Goal: Obtain resource: Download file/media

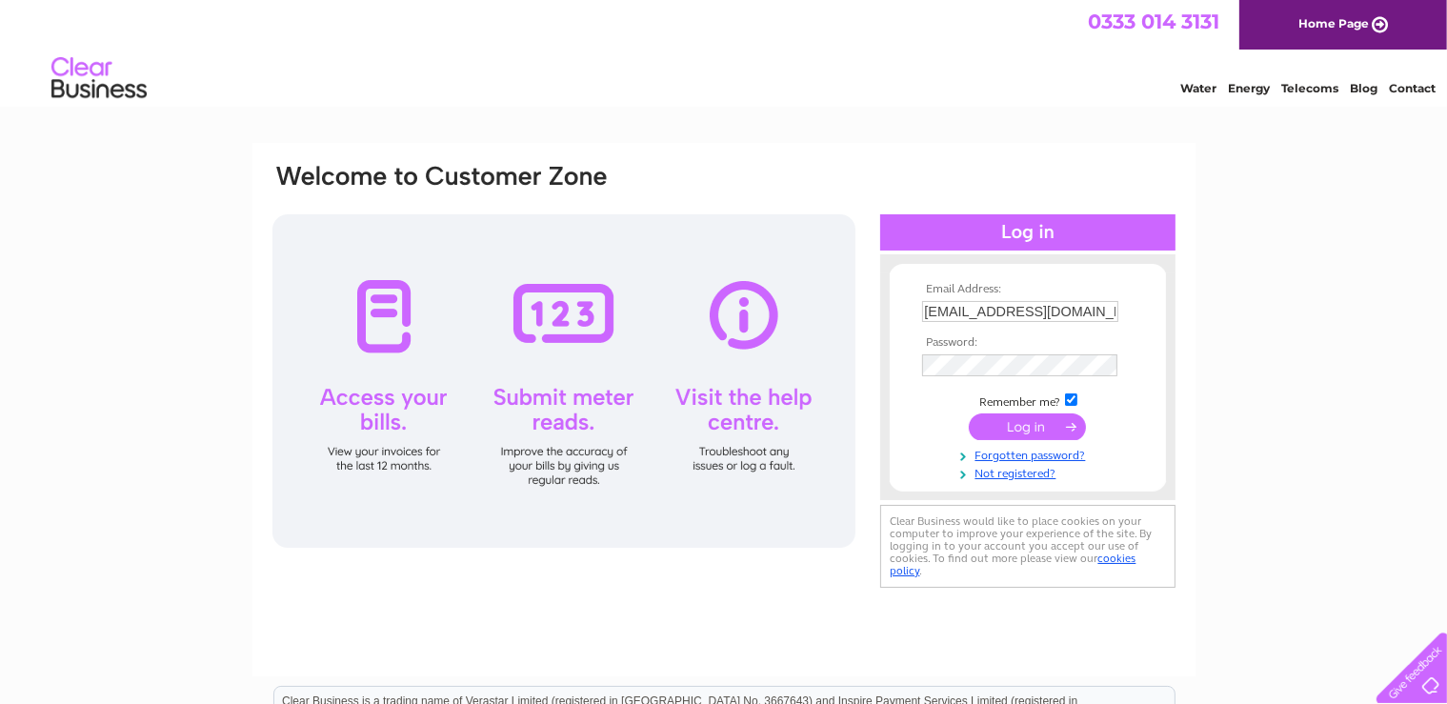
click at [1022, 427] on input "submit" at bounding box center [1027, 427] width 117 height 27
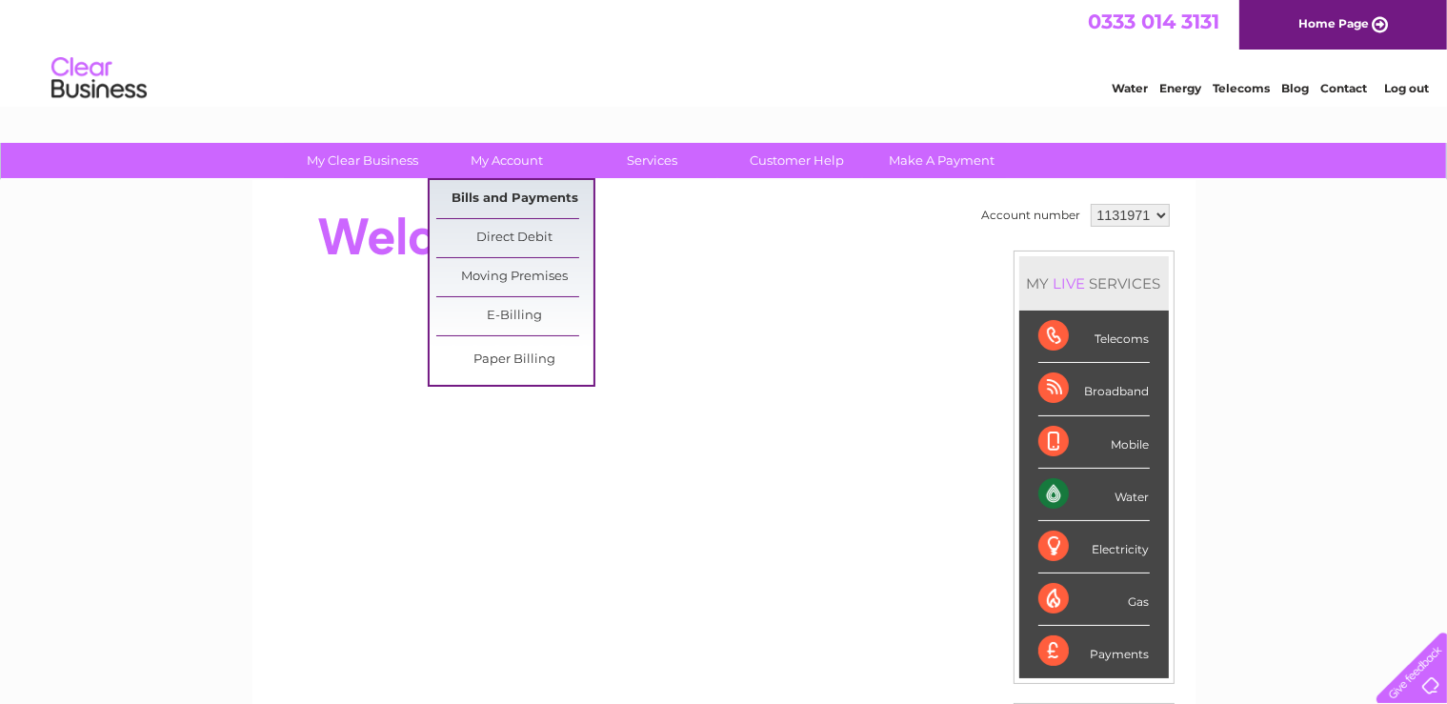
click at [509, 200] on link "Bills and Payments" at bounding box center [514, 199] width 157 height 38
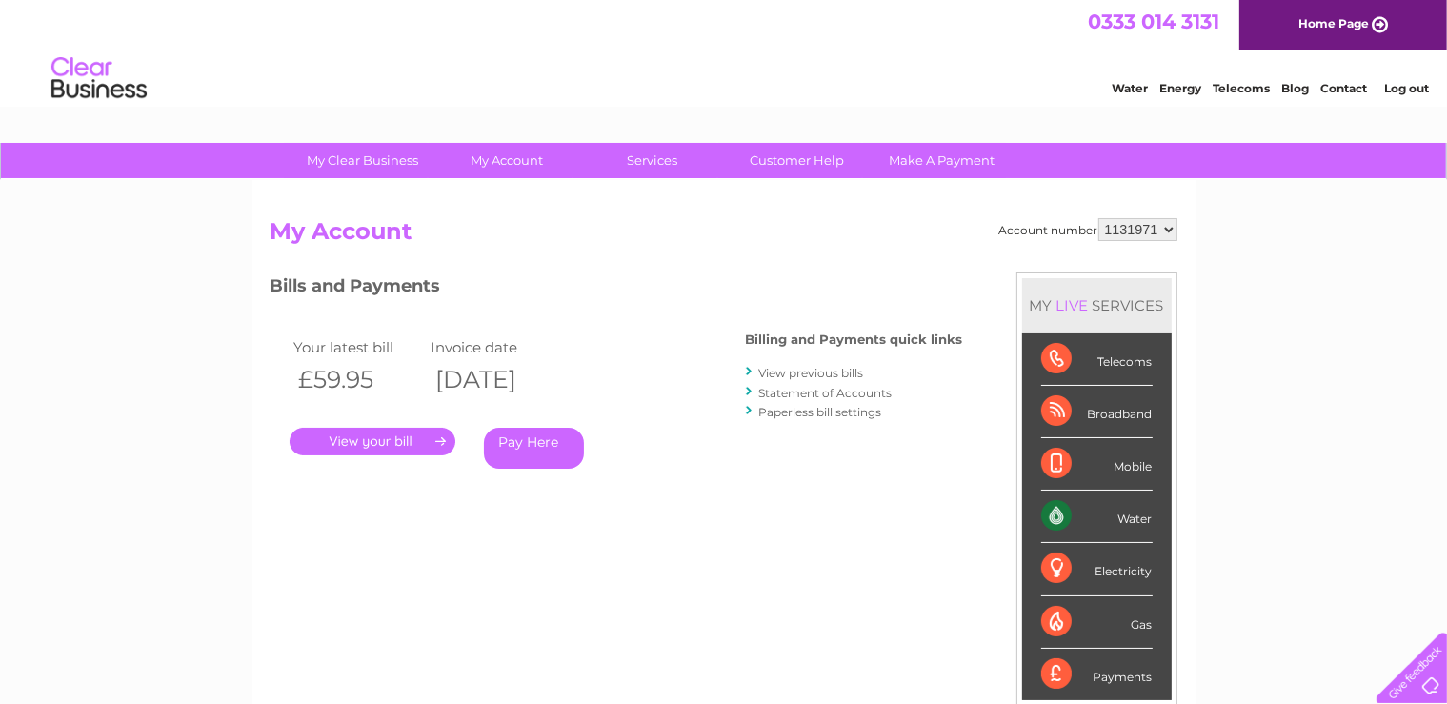
click at [390, 437] on link "." at bounding box center [373, 442] width 166 height 28
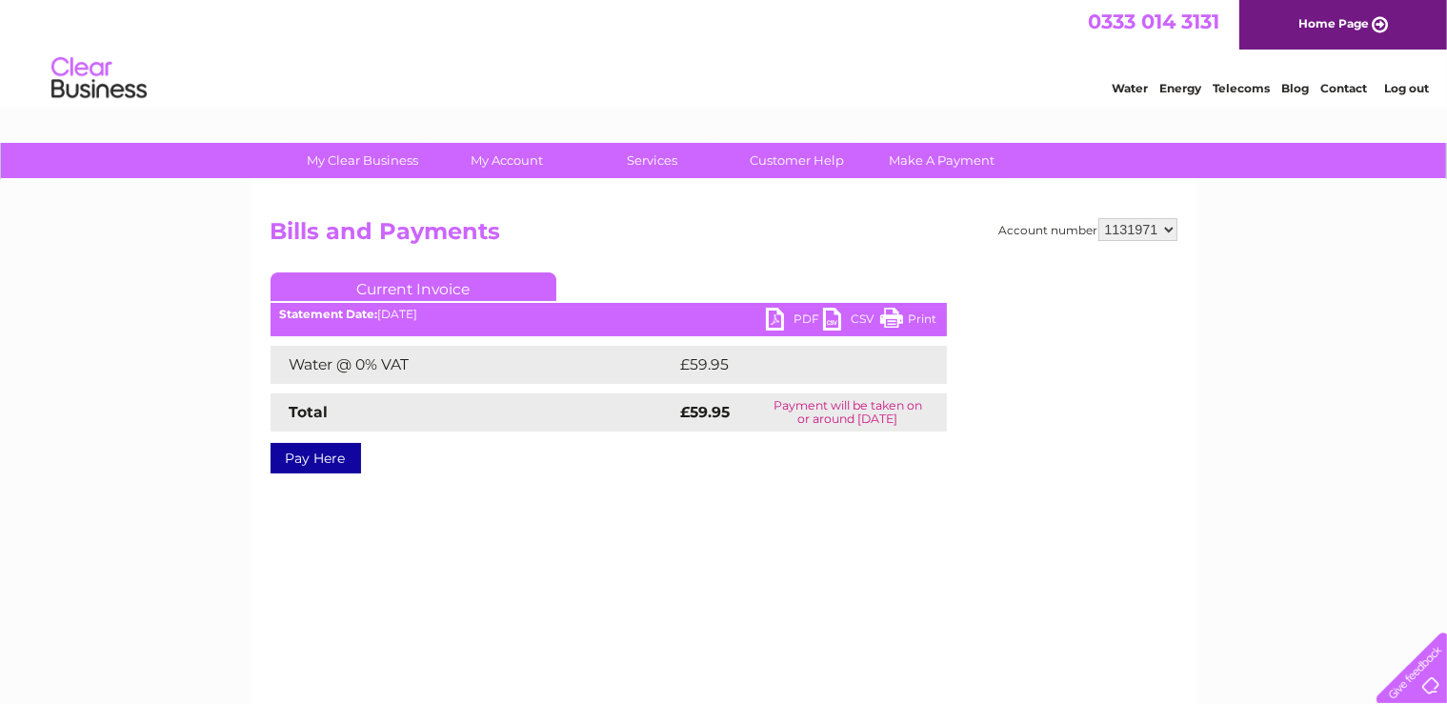
click at [779, 319] on link "PDF" at bounding box center [794, 322] width 57 height 28
